Goal: Transaction & Acquisition: Subscribe to service/newsletter

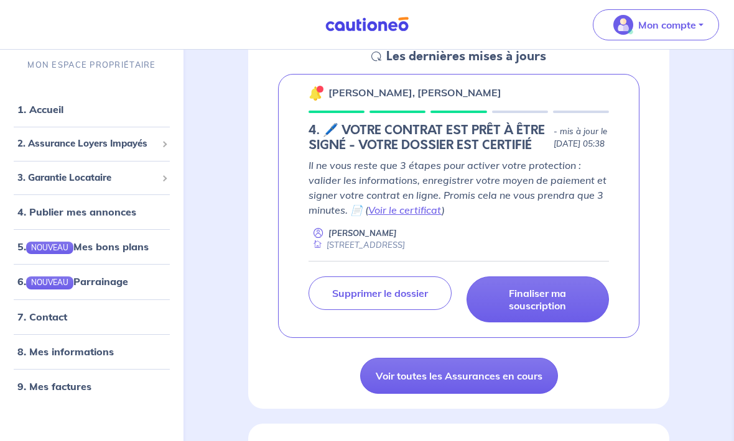
scroll to position [200, 0]
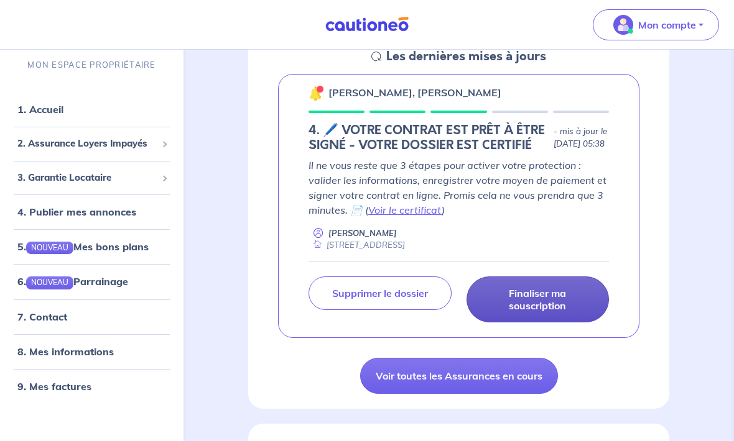
click at [563, 312] on p "Finaliser ma souscription" at bounding box center [538, 299] width 112 height 25
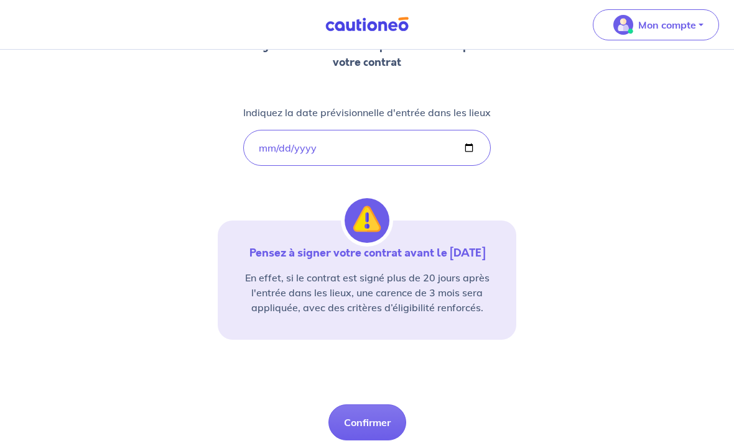
scroll to position [189, 0]
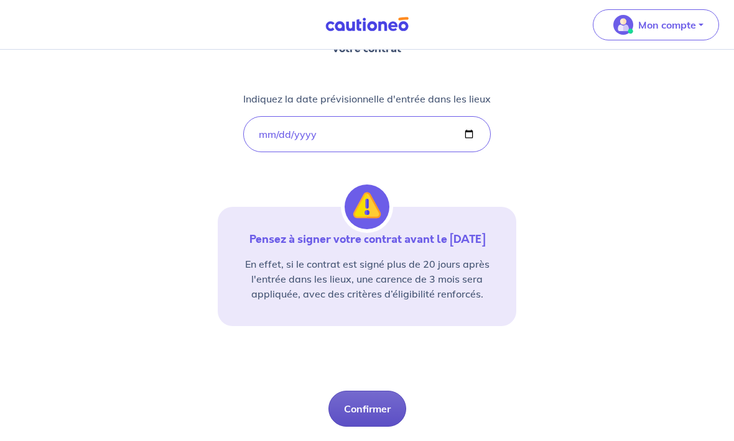
click at [382, 407] on button "Confirmer" at bounding box center [367, 410] width 78 height 36
select select "FR"
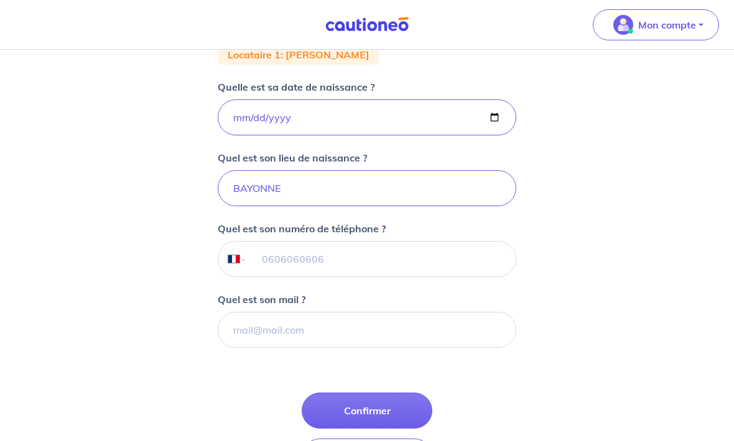
scroll to position [239, 0]
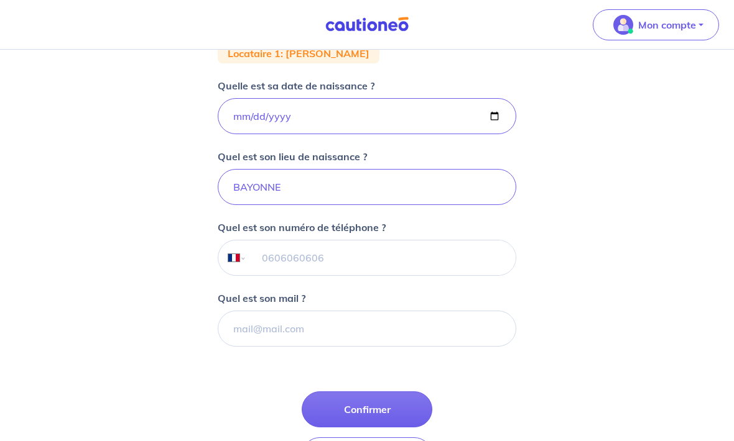
click at [303, 263] on input "tel" at bounding box center [381, 258] width 269 height 35
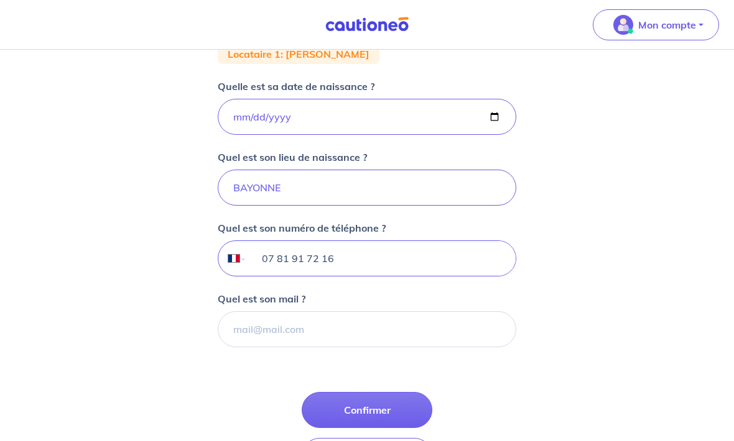
type input "07 81 91 72 16"
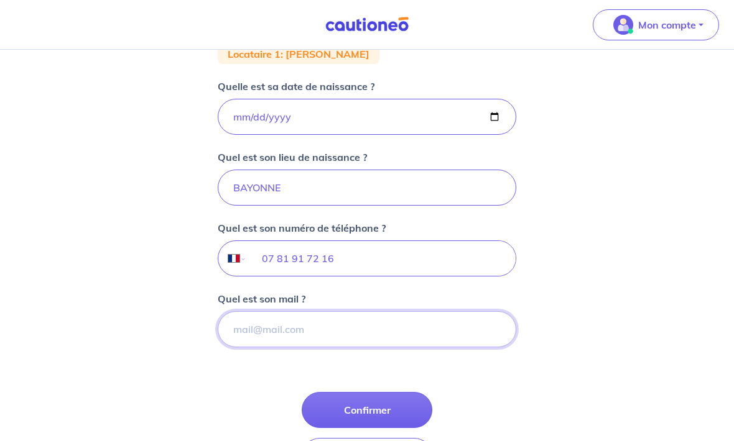
click at [364, 333] on input "Quel est son mail ?" at bounding box center [367, 329] width 298 height 36
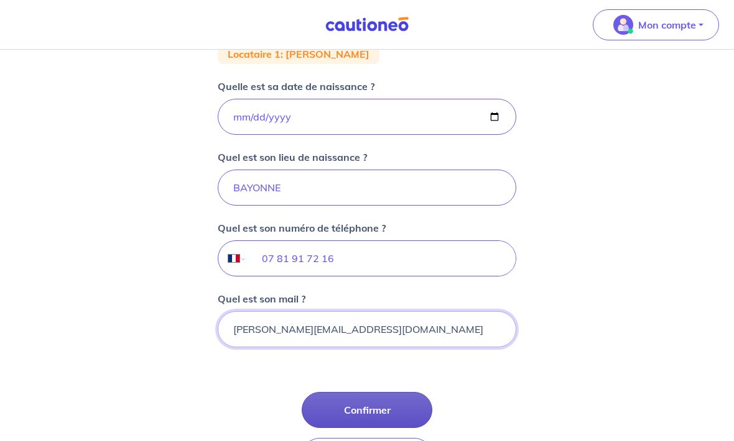
type input "ferdinand.galtie@gmail.com"
click at [376, 415] on button "Confirmer" at bounding box center [367, 410] width 131 height 36
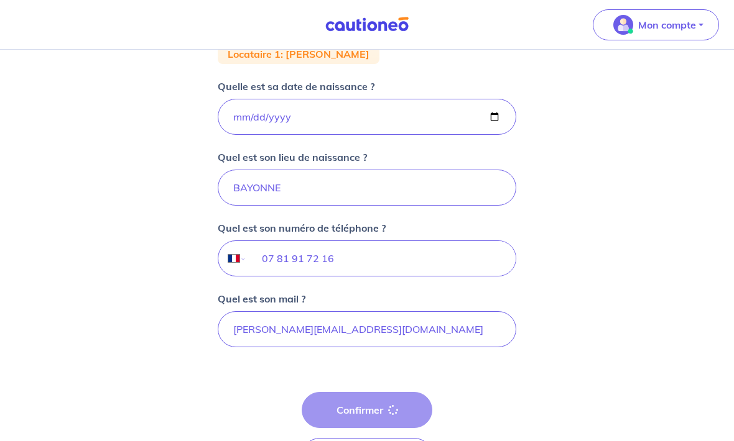
select select "FR"
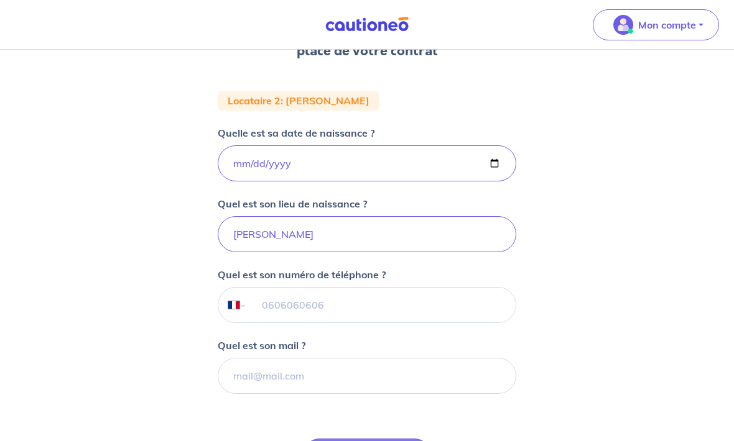
scroll to position [197, 0]
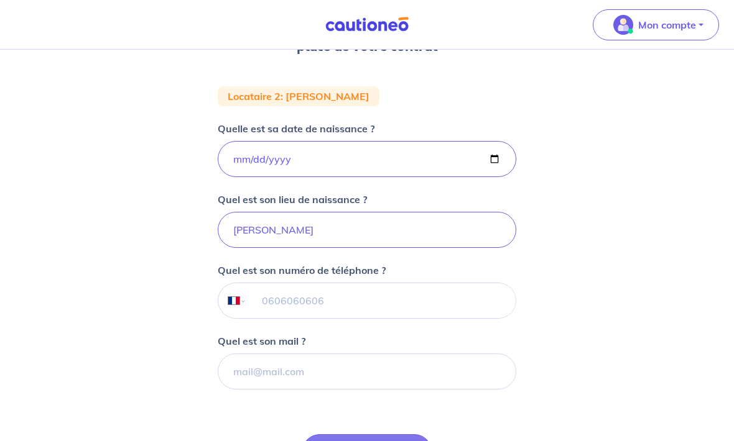
click at [330, 315] on input "tel" at bounding box center [381, 300] width 269 height 35
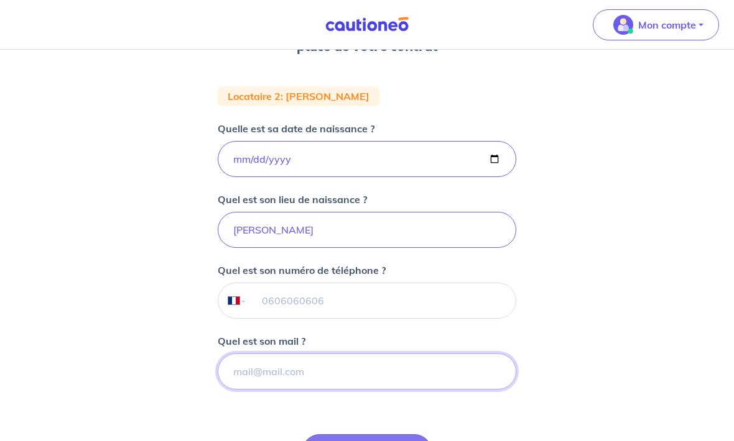
click at [315, 382] on input "Quel est son mail ?" at bounding box center [367, 372] width 298 height 36
type input "lili.berbudeau@orange.fr"
click at [281, 309] on input "tel" at bounding box center [381, 300] width 269 height 35
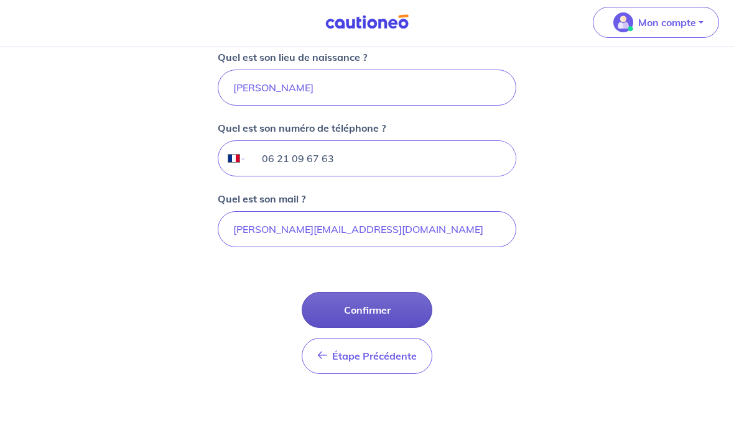
type input "06 21 09 67 63"
click at [392, 318] on button "Confirmer" at bounding box center [367, 313] width 131 height 36
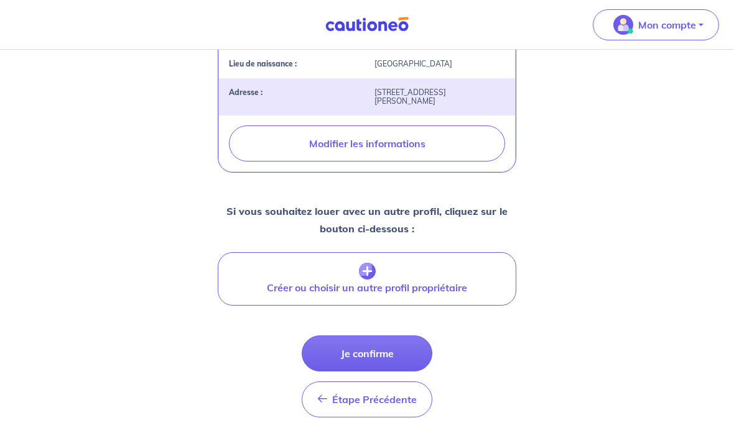
scroll to position [414, 0]
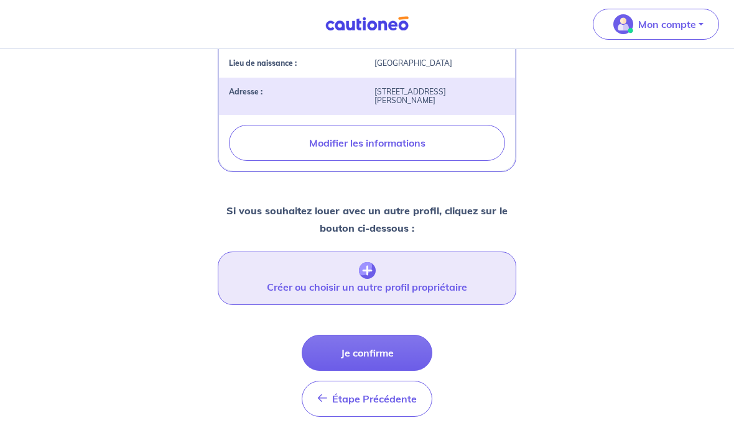
click at [449, 287] on button "Créer ou choisir un autre profil propriétaire" at bounding box center [367, 278] width 298 height 53
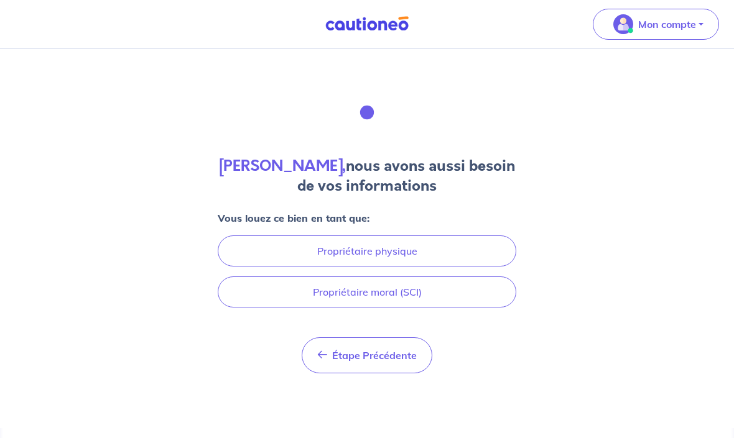
scroll to position [39, 0]
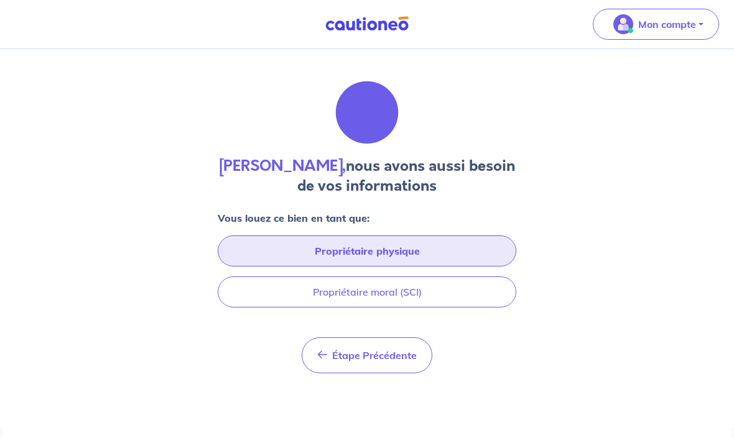
click at [477, 236] on button "Propriétaire physique" at bounding box center [367, 251] width 298 height 31
select select "FR"
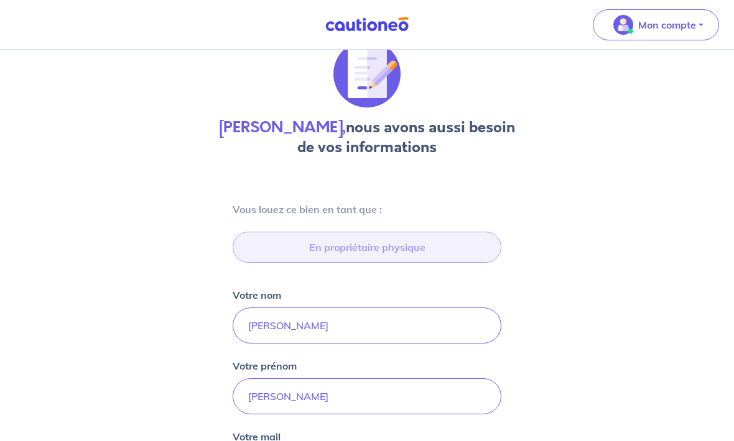
scroll to position [543, 0]
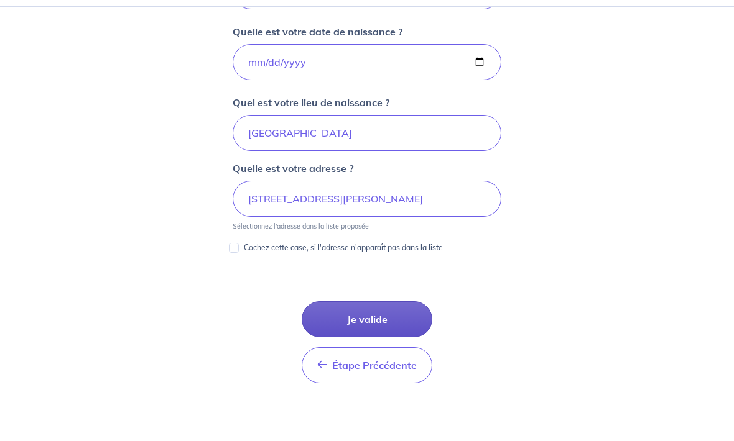
click at [418, 345] on button "Je valide" at bounding box center [367, 363] width 131 height 36
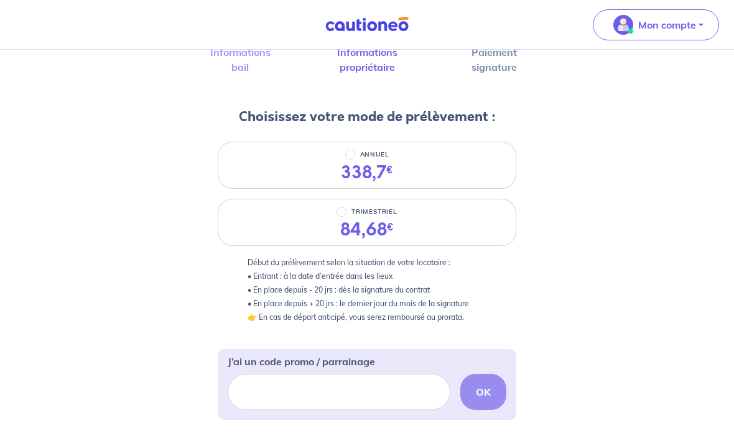
scroll to position [92, 0]
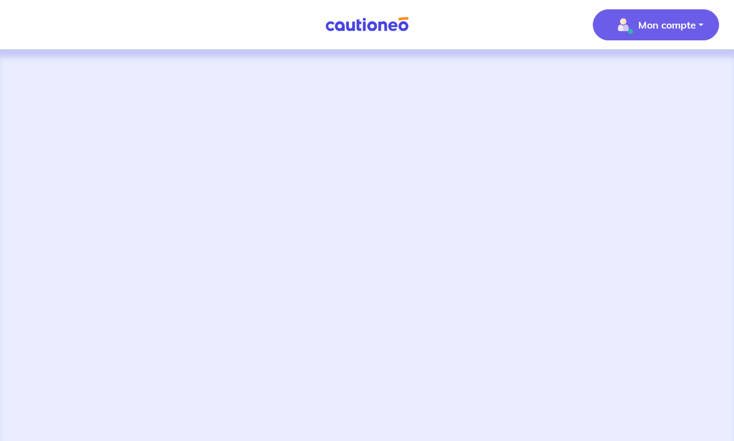
click at [675, 22] on p "Mon compte" at bounding box center [667, 24] width 58 height 15
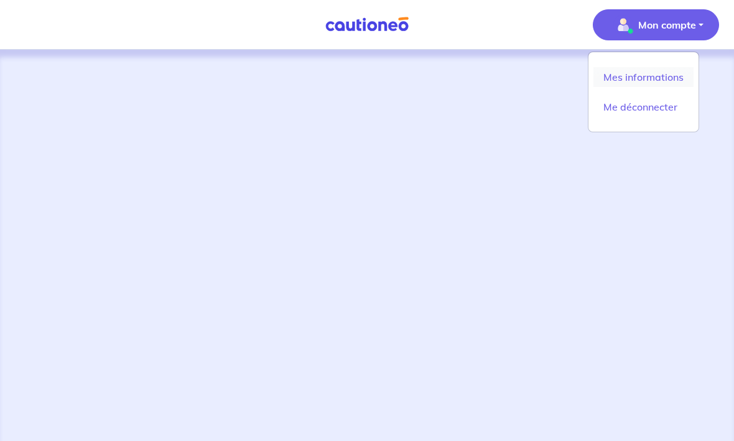
click at [647, 81] on link "Mes informations" at bounding box center [643, 77] width 100 height 20
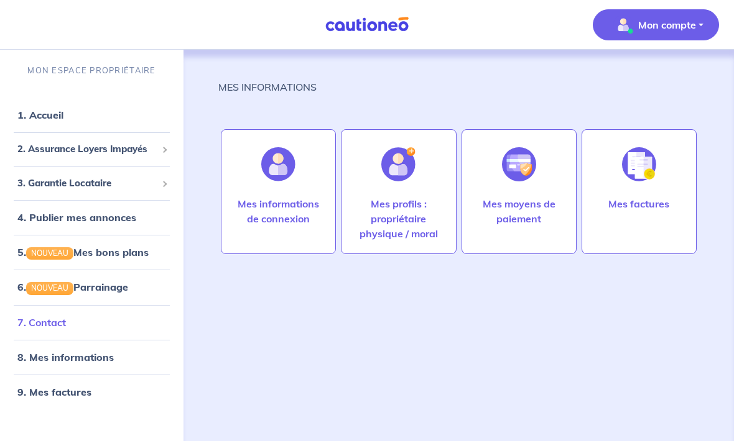
click at [66, 325] on link "7. Contact" at bounding box center [41, 322] width 48 height 12
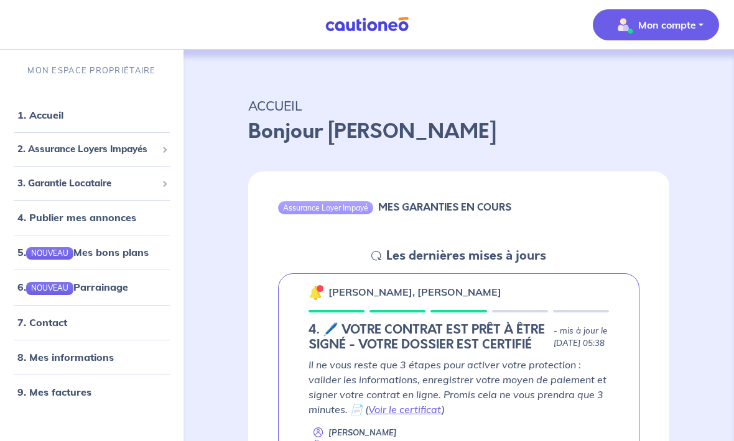
click at [677, 24] on p "Mon compte" at bounding box center [667, 24] width 58 height 15
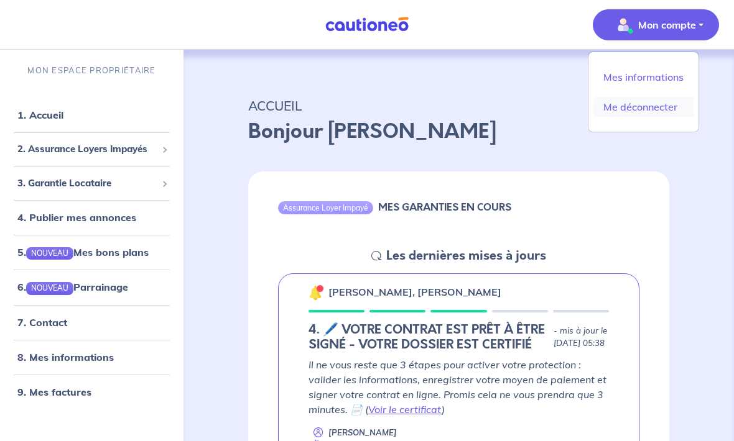
click at [662, 111] on link "Me déconnecter" at bounding box center [643, 107] width 100 height 20
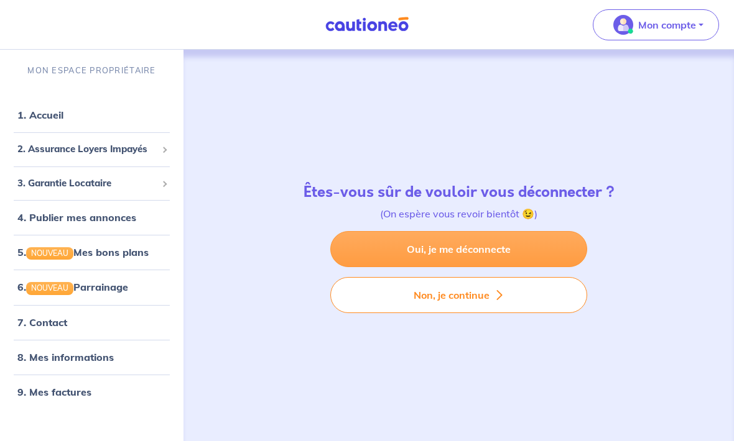
click at [517, 267] on link "Oui, je me déconnecte" at bounding box center [458, 249] width 257 height 36
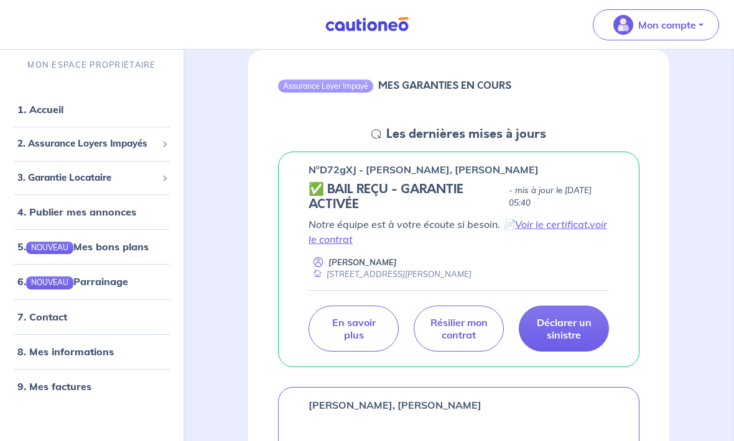
scroll to position [129, 0]
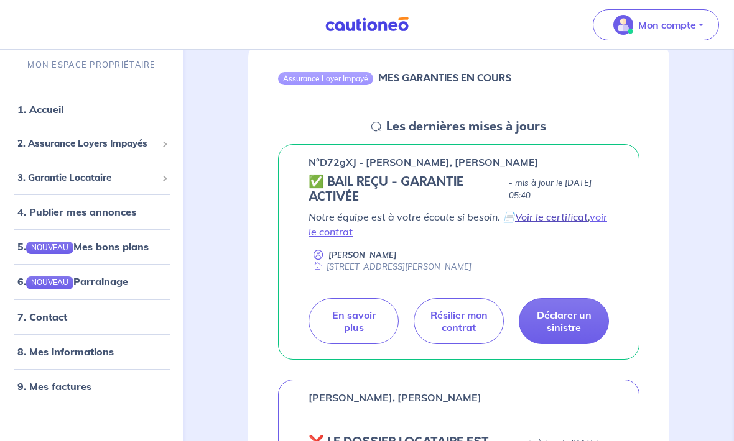
click at [573, 217] on link "Voir le certificat" at bounding box center [551, 217] width 73 height 12
